Goal: Book appointment/travel/reservation

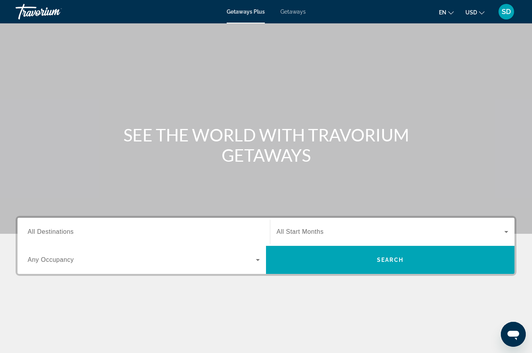
click at [44, 234] on span "All Destinations" at bounding box center [51, 231] width 46 height 7
click at [44, 234] on input "Destination All Destinations" at bounding box center [144, 231] width 232 height 9
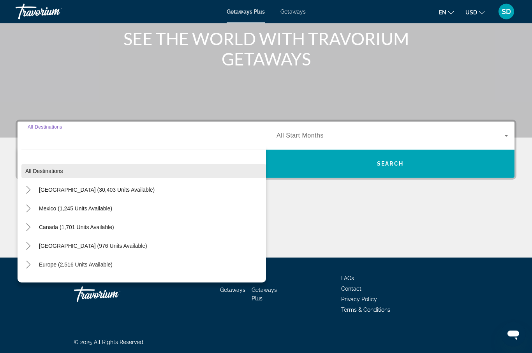
scroll to position [96, 0]
click at [28, 188] on icon "Toggle United States (30,403 units available)" at bounding box center [29, 190] width 8 height 8
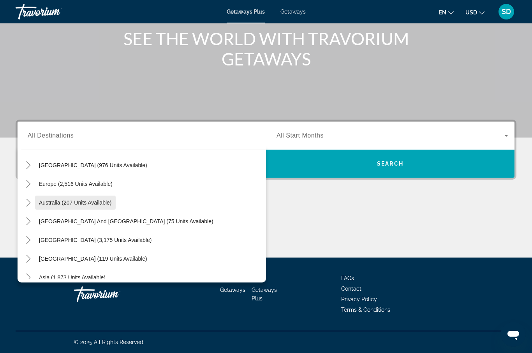
scroll to position [762, 0]
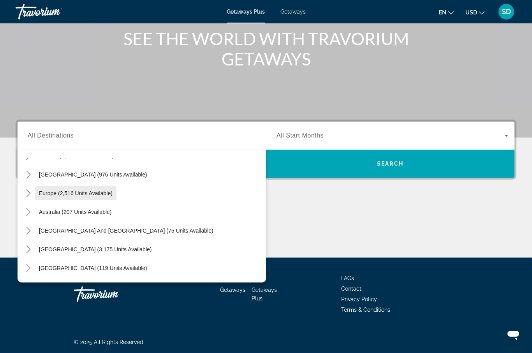
click at [46, 194] on span "Europe (2,516 units available)" at bounding box center [76, 193] width 74 height 6
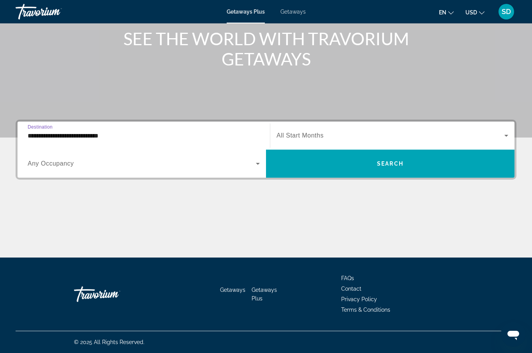
click at [106, 135] on input "**********" at bounding box center [144, 135] width 232 height 9
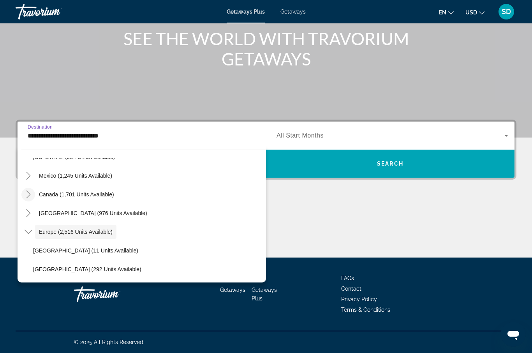
scroll to position [728, 0]
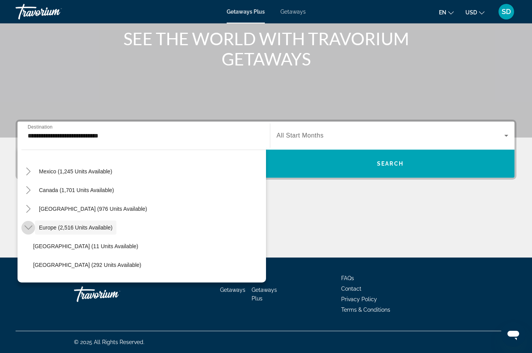
click at [26, 227] on icon "Toggle Europe (2,516 units available)" at bounding box center [29, 227] width 8 height 8
click at [25, 227] on icon "Toggle Europe (2,516 units available)" at bounding box center [29, 227] width 8 height 8
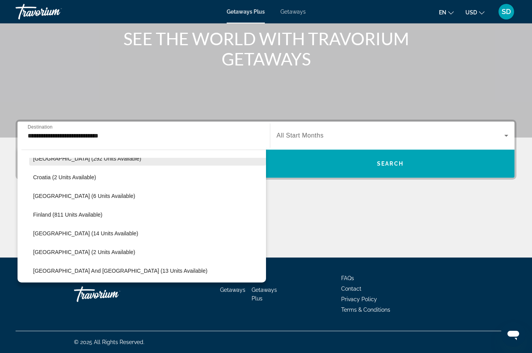
scroll to position [835, 0]
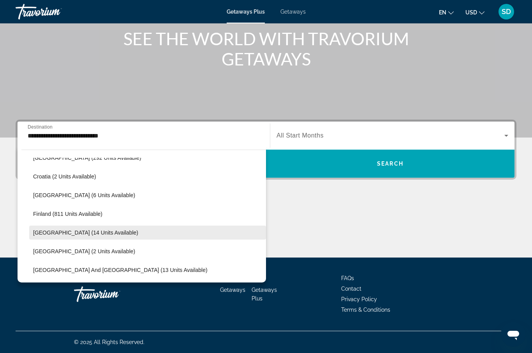
click at [37, 232] on span "[GEOGRAPHIC_DATA] (14 units available)" at bounding box center [85, 232] width 105 height 6
type input "**********"
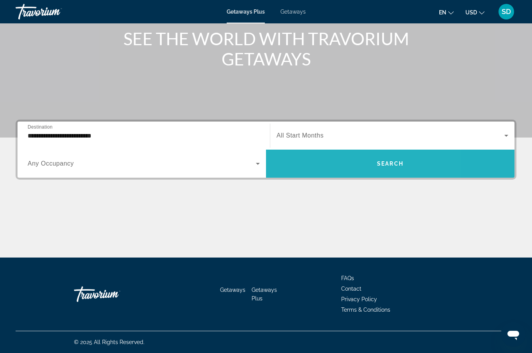
click at [339, 161] on span "Search widget" at bounding box center [390, 163] width 248 height 19
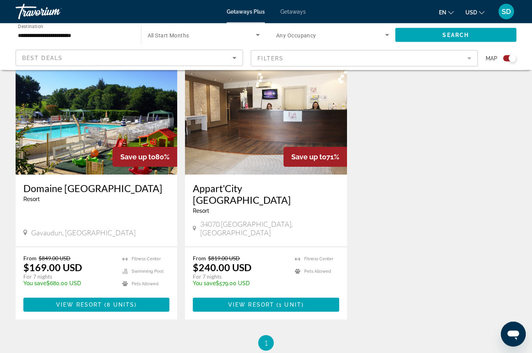
scroll to position [289, 0]
click at [94, 301] on span "View Resort" at bounding box center [79, 304] width 46 height 6
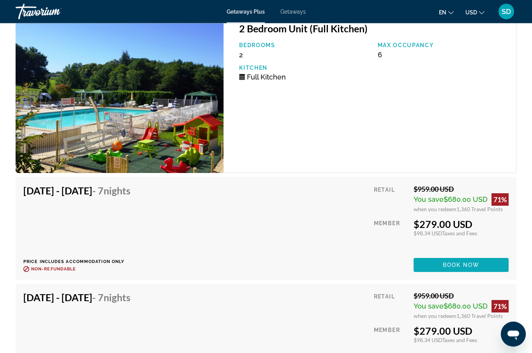
scroll to position [1588, 0]
click at [457, 262] on span "Book now" at bounding box center [461, 265] width 37 height 6
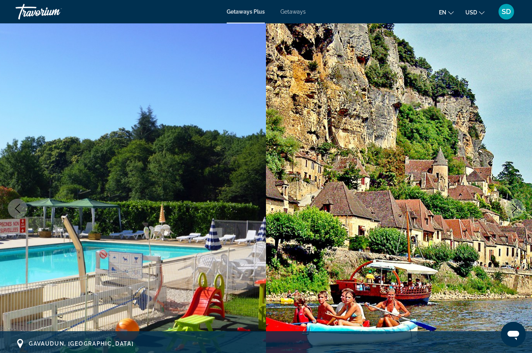
click at [108, 234] on img "Main content" at bounding box center [133, 208] width 266 height 370
click at [18, 204] on icon "Previous image" at bounding box center [17, 208] width 9 height 9
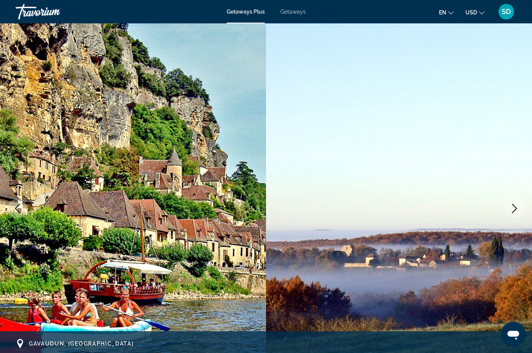
click at [21, 209] on icon "Previous image" at bounding box center [17, 208] width 9 height 9
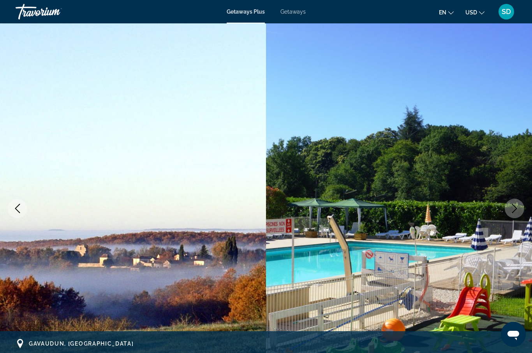
click at [10, 202] on button "Previous image" at bounding box center [17, 207] width 19 height 19
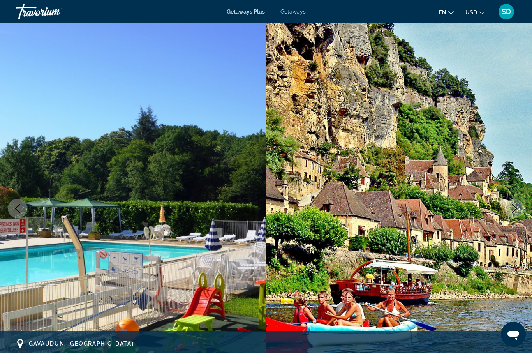
click at [9, 200] on img "Main content" at bounding box center [133, 208] width 266 height 370
click at [22, 205] on button "Previous image" at bounding box center [17, 207] width 19 height 19
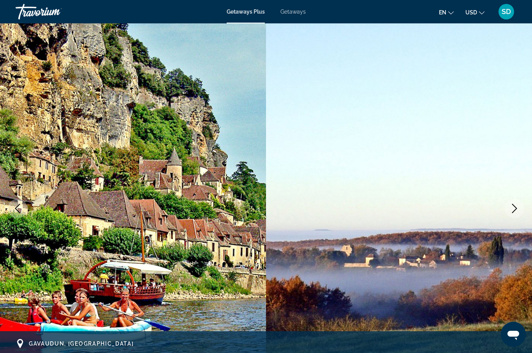
click at [18, 210] on icon "Previous image" at bounding box center [17, 208] width 9 height 9
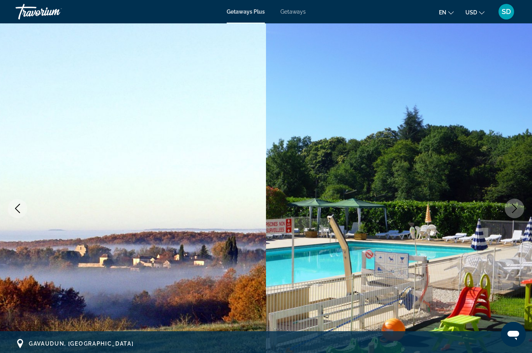
click at [11, 204] on button "Previous image" at bounding box center [17, 207] width 19 height 19
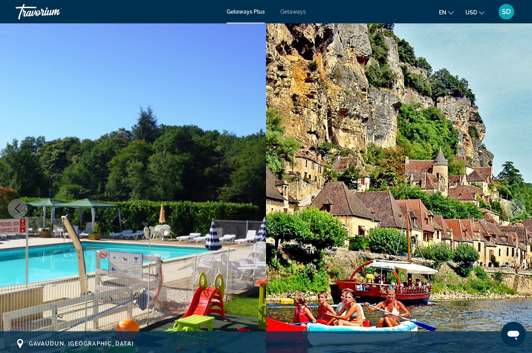
click at [12, 203] on button "Previous image" at bounding box center [17, 207] width 19 height 19
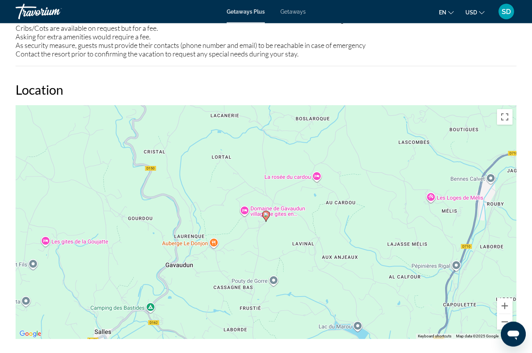
scroll to position [1171, 0]
click at [504, 314] on button "Zoom out" at bounding box center [505, 322] width 16 height 16
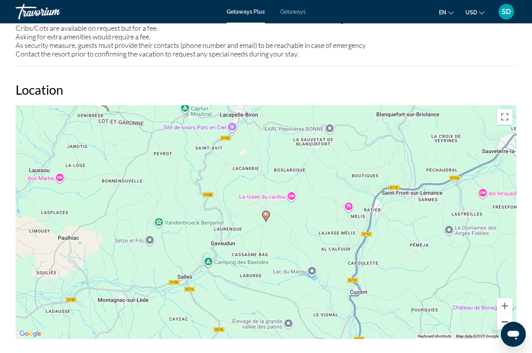
click at [503, 314] on button "Zoom out" at bounding box center [505, 322] width 16 height 16
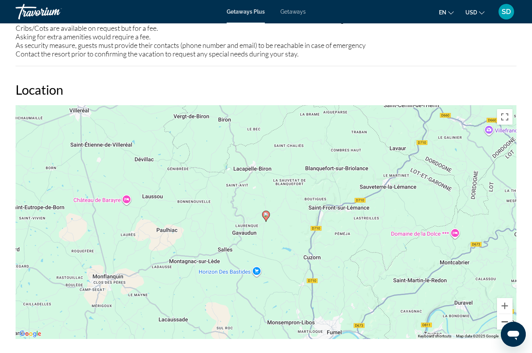
click at [501, 314] on button "Zoom out" at bounding box center [505, 322] width 16 height 16
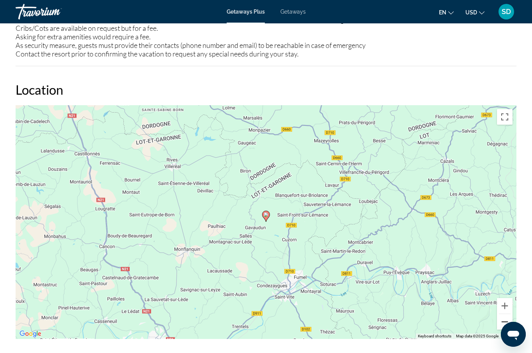
click at [503, 314] on button "Zoom out" at bounding box center [505, 322] width 16 height 16
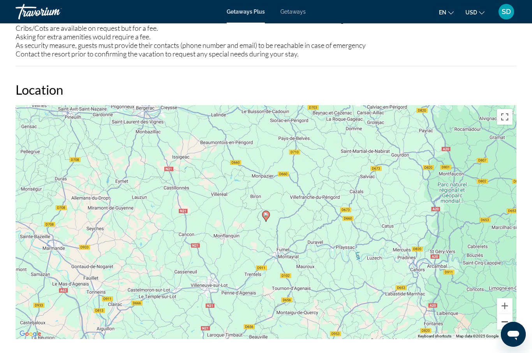
click at [505, 314] on button "Zoom out" at bounding box center [505, 322] width 16 height 16
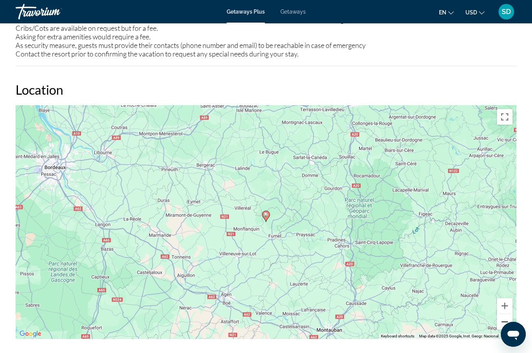
click at [504, 314] on button "Zoom out" at bounding box center [505, 322] width 16 height 16
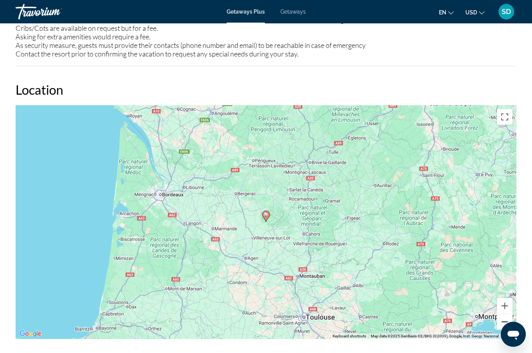
click at [502, 314] on button "Zoom out" at bounding box center [505, 322] width 16 height 16
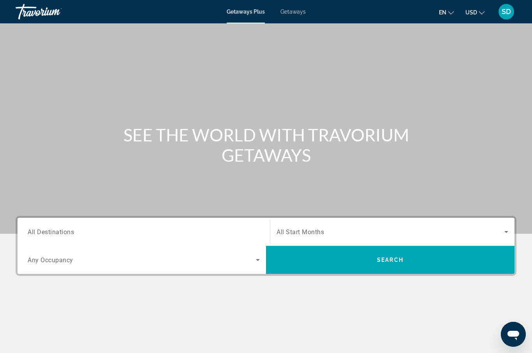
click at [50, 232] on span "All Destinations" at bounding box center [51, 231] width 46 height 7
click at [50, 232] on input "Destination All Destinations" at bounding box center [144, 231] width 232 height 9
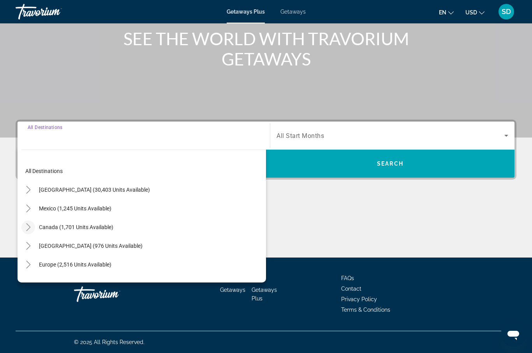
scroll to position [4, 0]
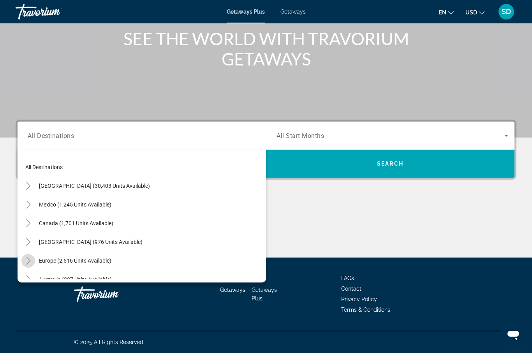
click at [27, 258] on icon "Toggle Europe (2,516 units available)" at bounding box center [28, 260] width 4 height 8
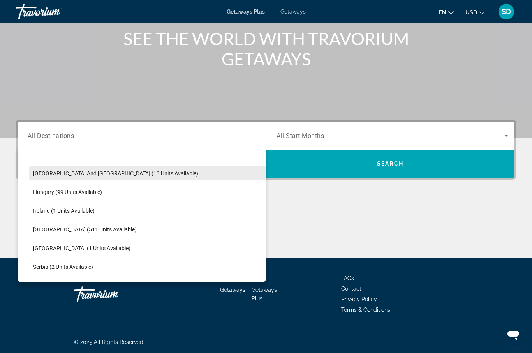
scroll to position [242, 0]
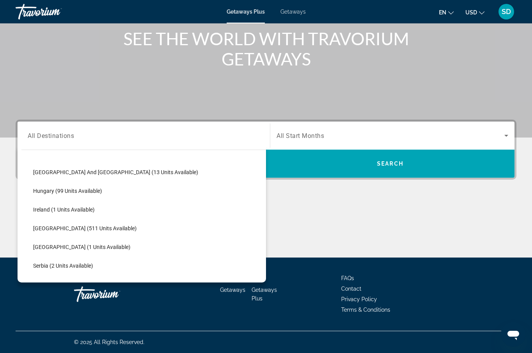
click at [35, 227] on span "[GEOGRAPHIC_DATA] (511 units available)" at bounding box center [85, 228] width 104 height 6
type input "**********"
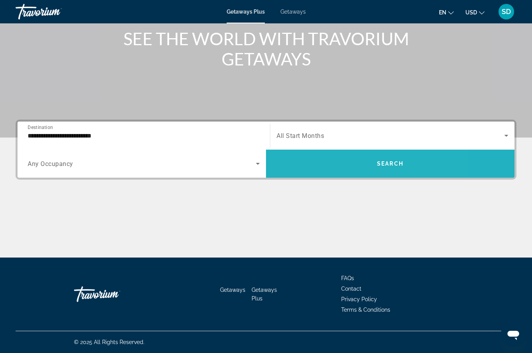
click at [343, 164] on span "Search widget" at bounding box center [390, 163] width 248 height 19
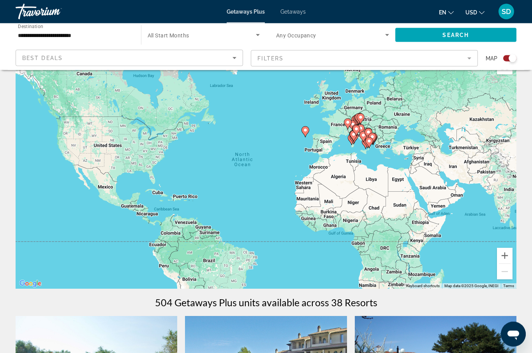
scroll to position [23, 0]
click at [503, 256] on button "Zoom in" at bounding box center [505, 256] width 16 height 16
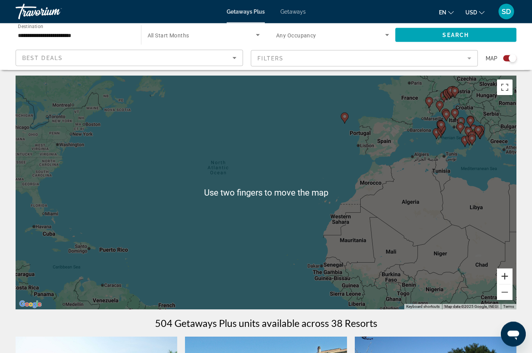
scroll to position [0, 0]
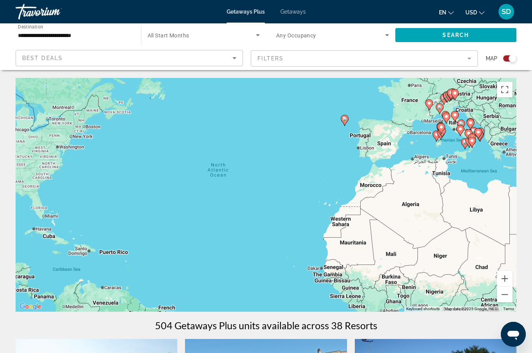
click at [443, 128] on image "Main content" at bounding box center [441, 127] width 5 height 5
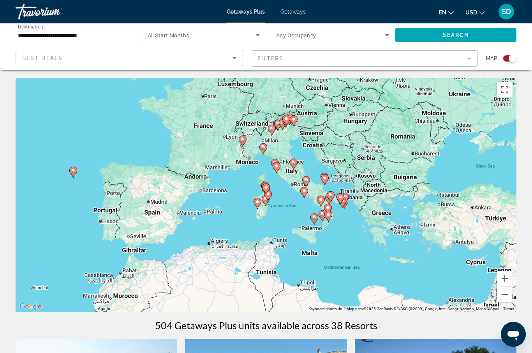
click at [263, 149] on icon "Main content" at bounding box center [263, 149] width 7 height 10
type input "**********"
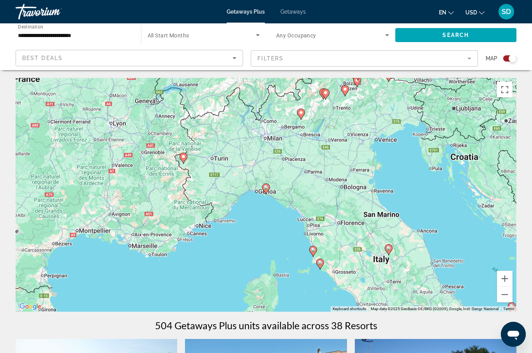
click at [264, 191] on icon "Main content" at bounding box center [266, 188] width 8 height 11
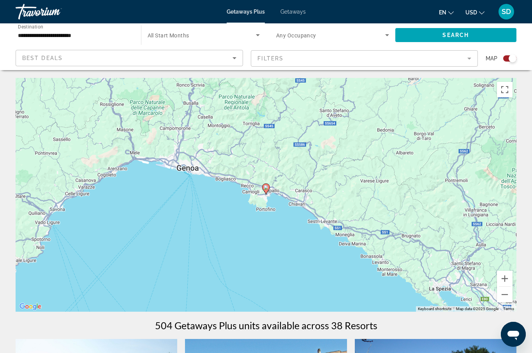
click at [267, 190] on icon "Main content" at bounding box center [265, 189] width 7 height 10
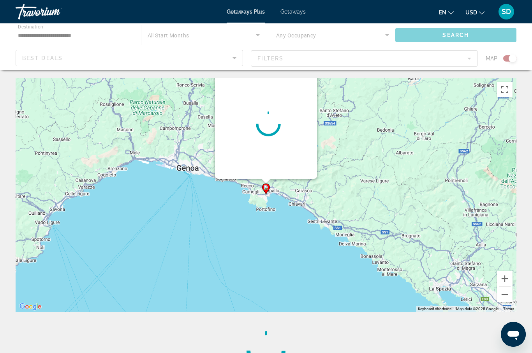
click at [267, 190] on icon "Main content" at bounding box center [265, 189] width 7 height 10
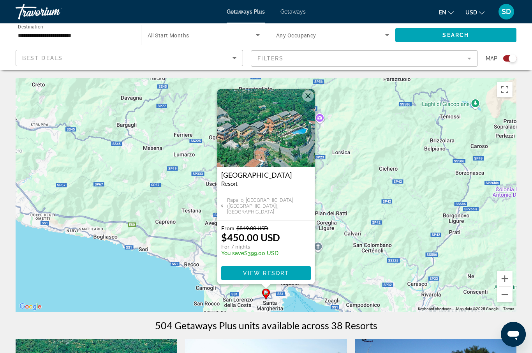
click at [278, 209] on span "Rapallo, [GEOGRAPHIC_DATA] ([GEOGRAPHIC_DATA]), [GEOGRAPHIC_DATA]" at bounding box center [269, 206] width 84 height 18
click at [264, 269] on span "Main content" at bounding box center [266, 272] width 90 height 19
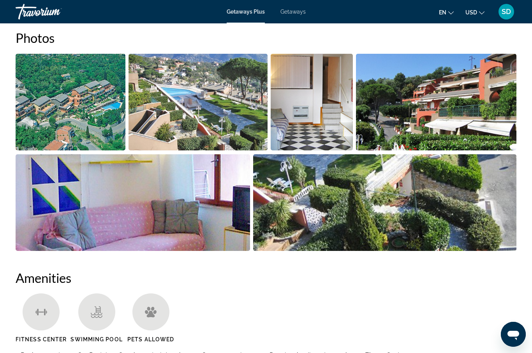
scroll to position [506, 0]
